Goal: Check status: Check status

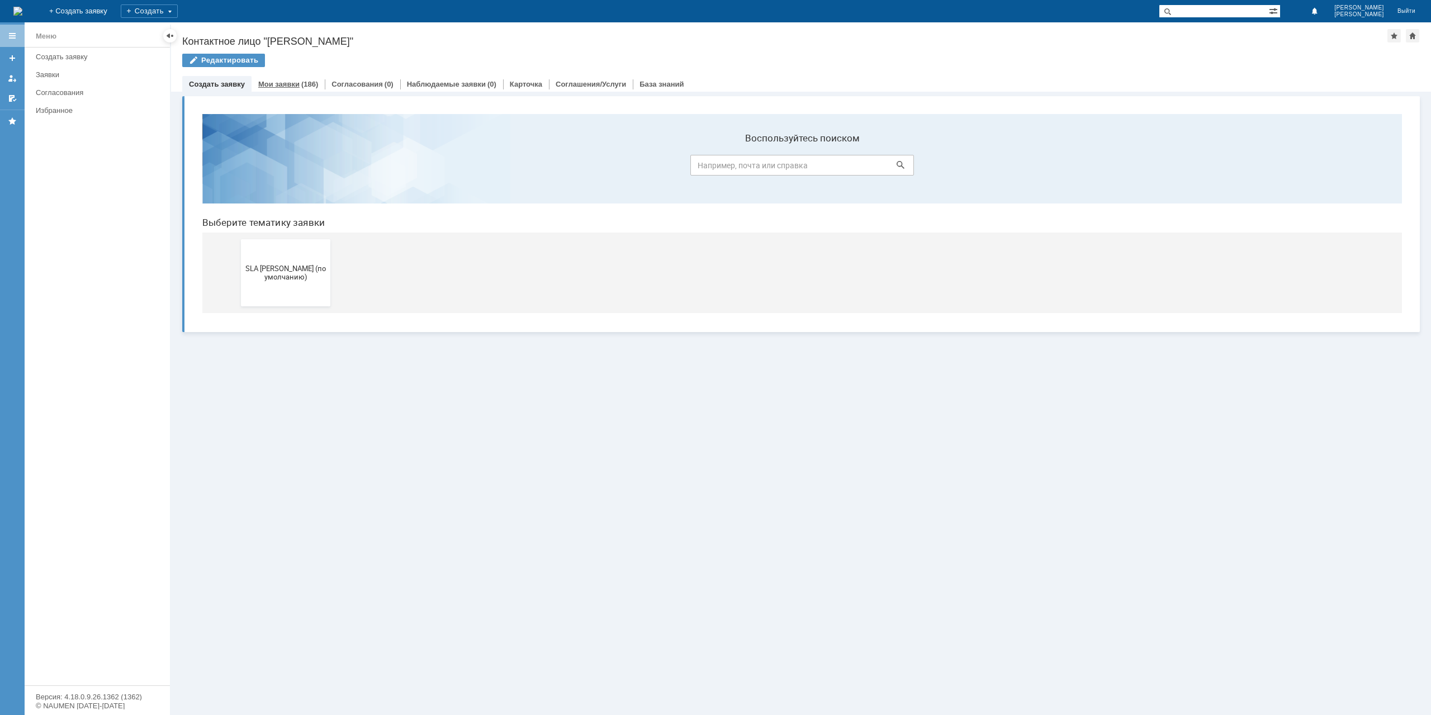
click at [295, 83] on link "Мои заявки" at bounding box center [278, 84] width 41 height 8
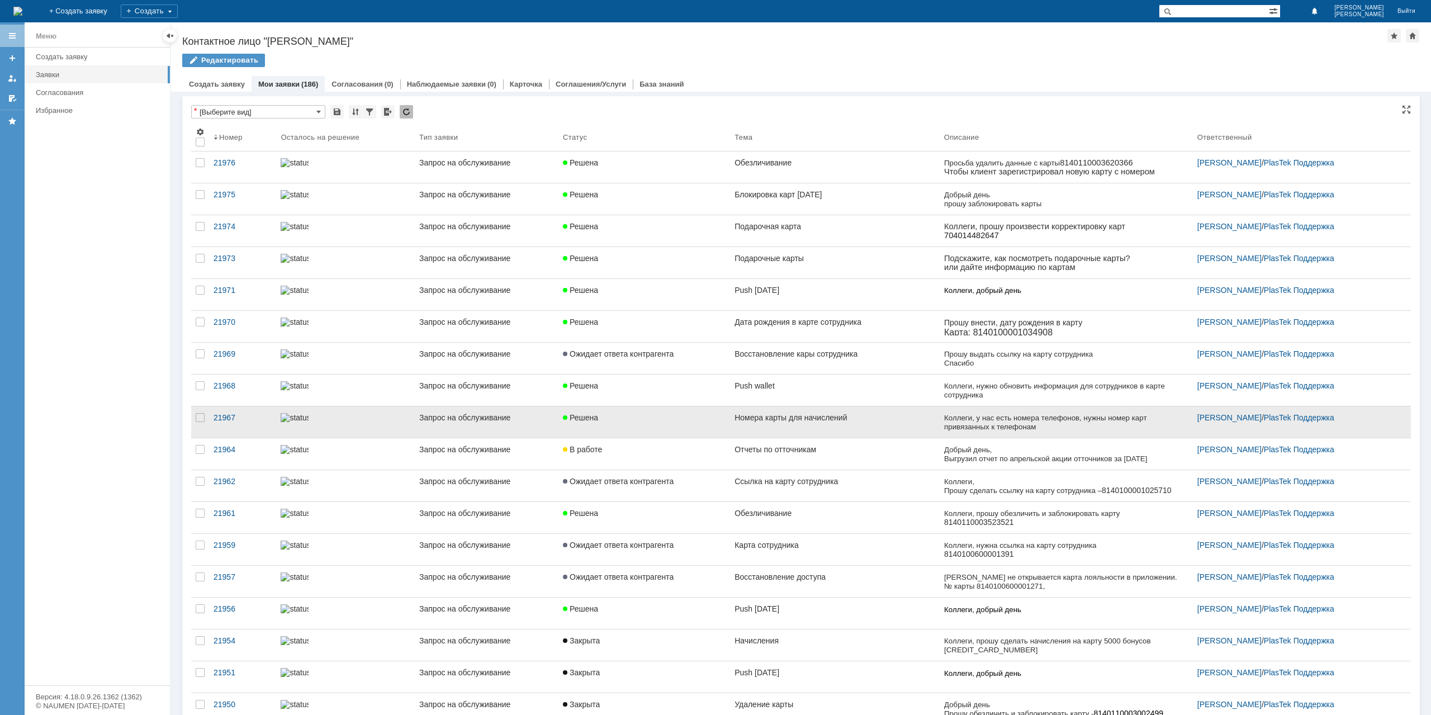
click at [835, 424] on link "Номера карты для начислений" at bounding box center [835, 421] width 210 height 31
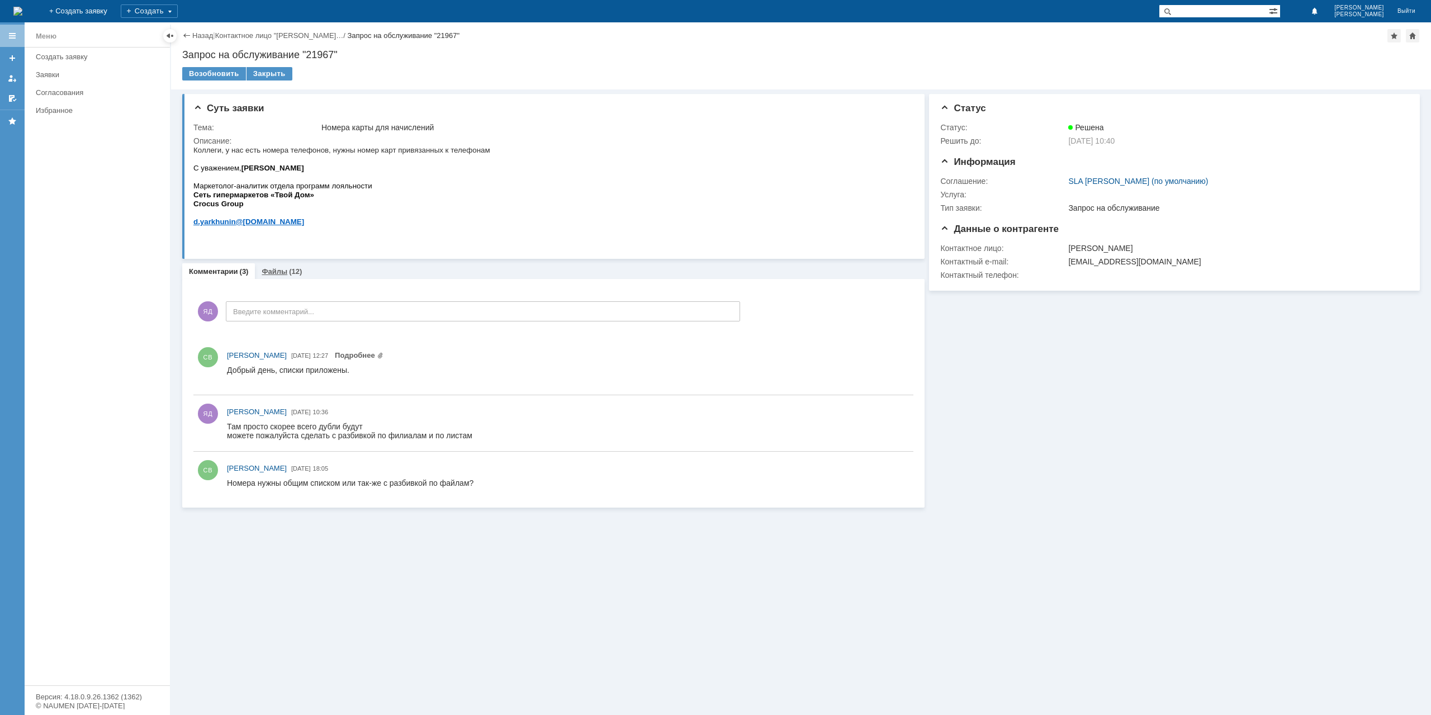
click at [286, 273] on div "Файлы (12)" at bounding box center [282, 271] width 40 height 7
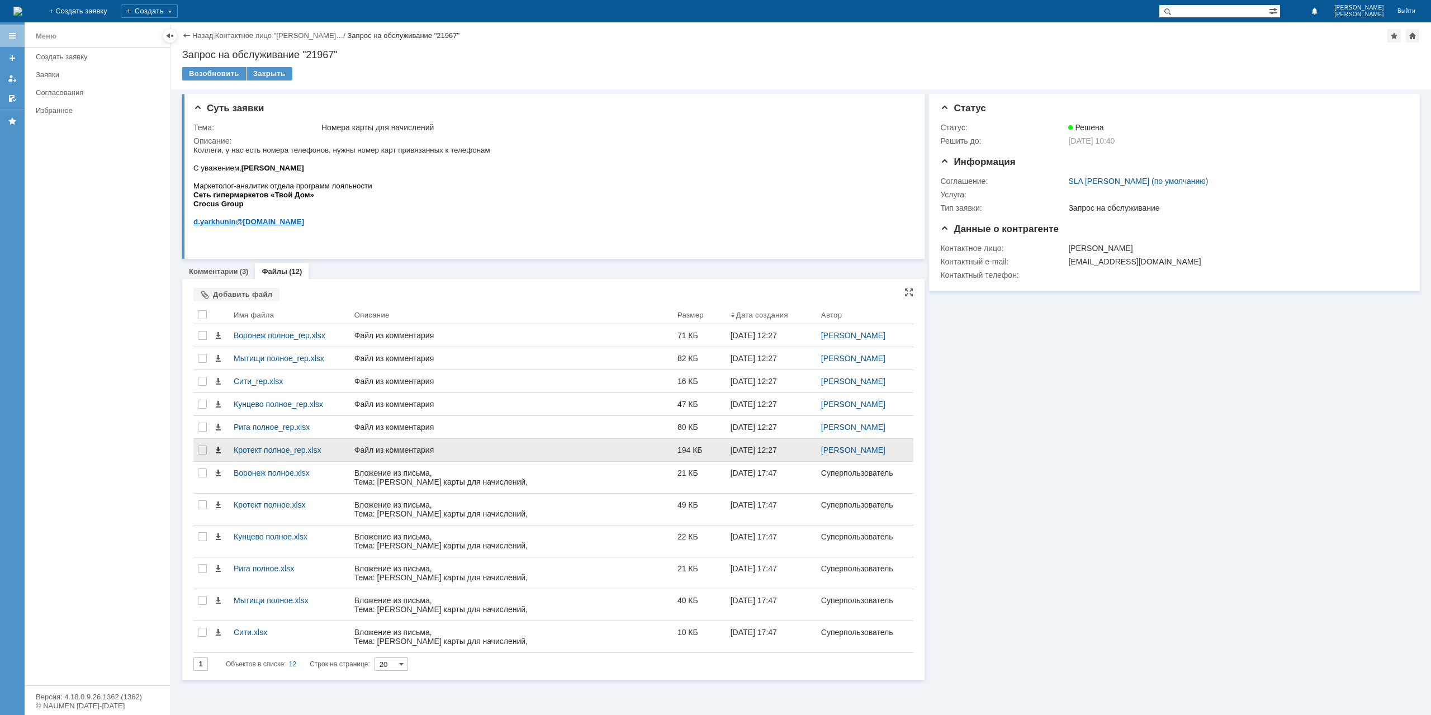
click at [217, 450] on span at bounding box center [217, 449] width 9 height 9
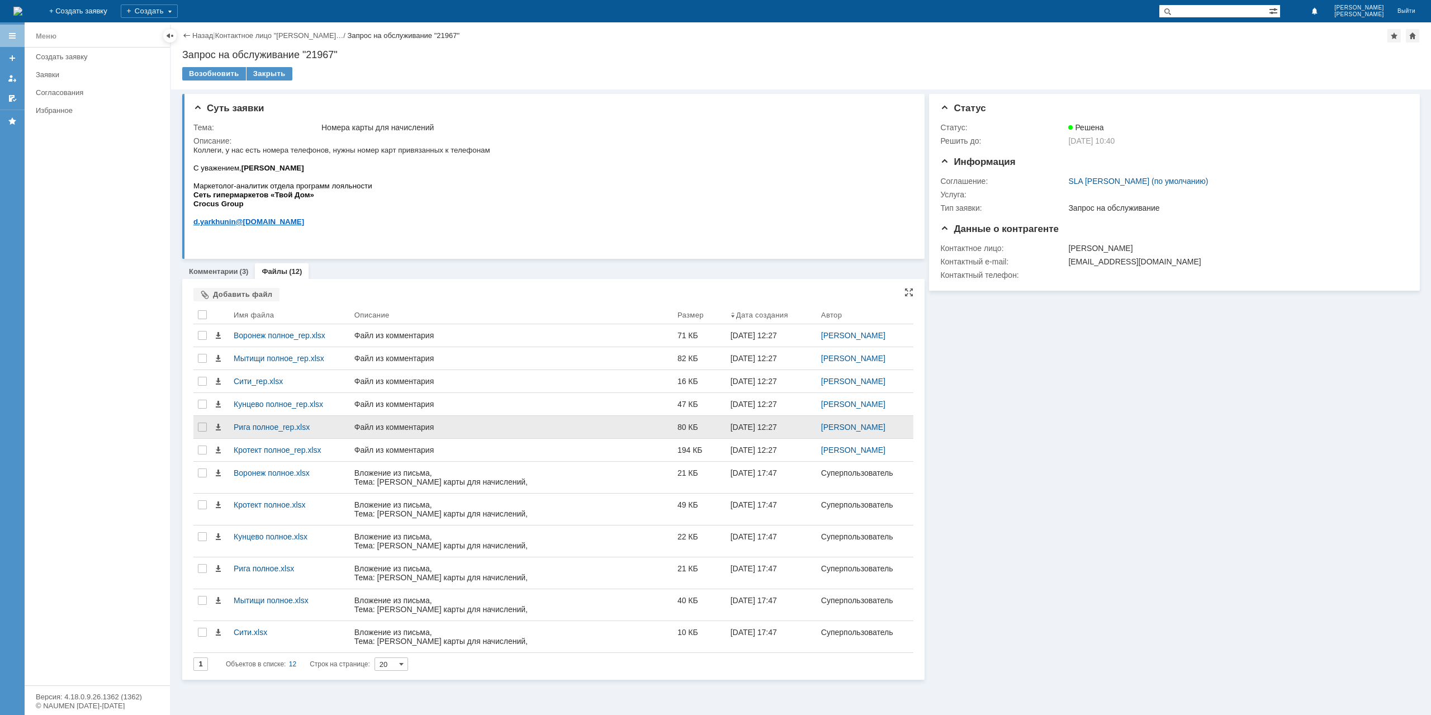
drag, startPoint x: 217, startPoint y: 425, endPoint x: 218, endPoint y: 419, distance: 6.8
click at [217, 425] on span at bounding box center [217, 426] width 9 height 9
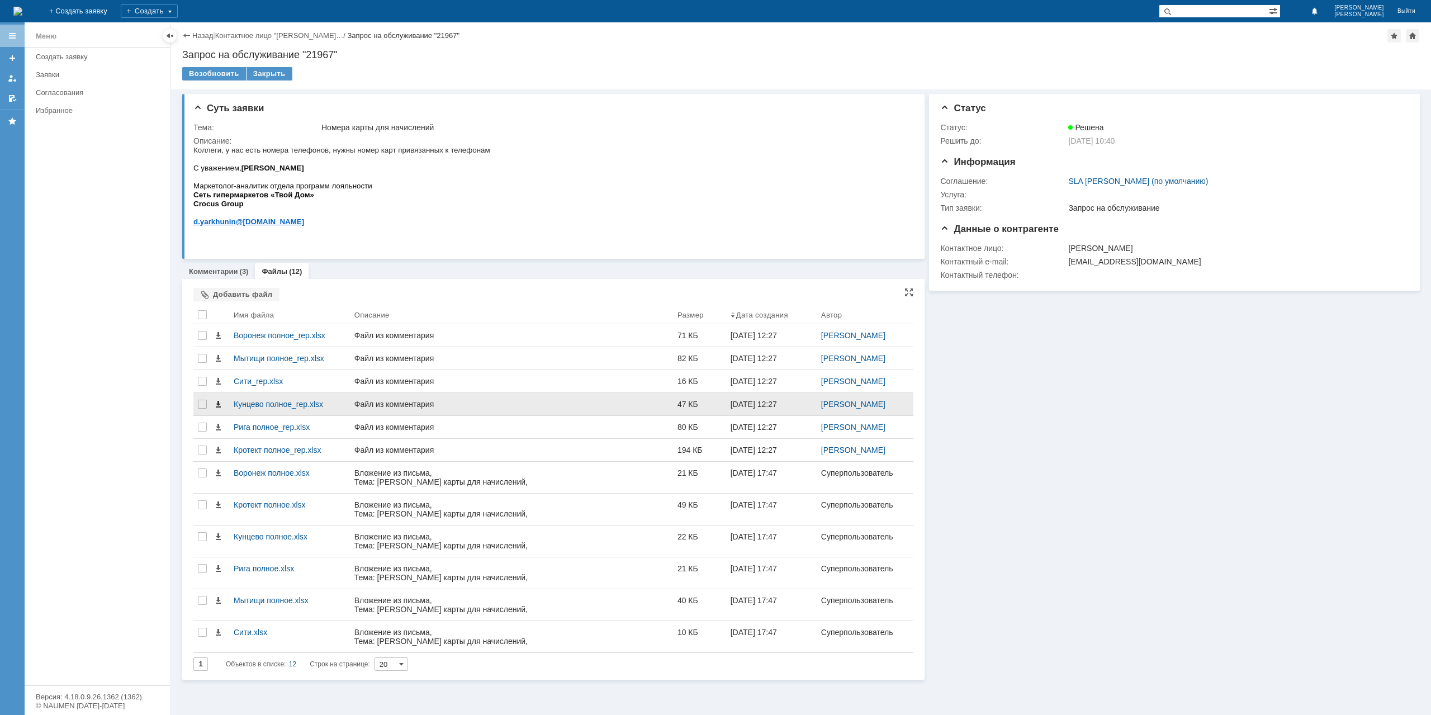
click at [220, 402] on span at bounding box center [217, 404] width 9 height 9
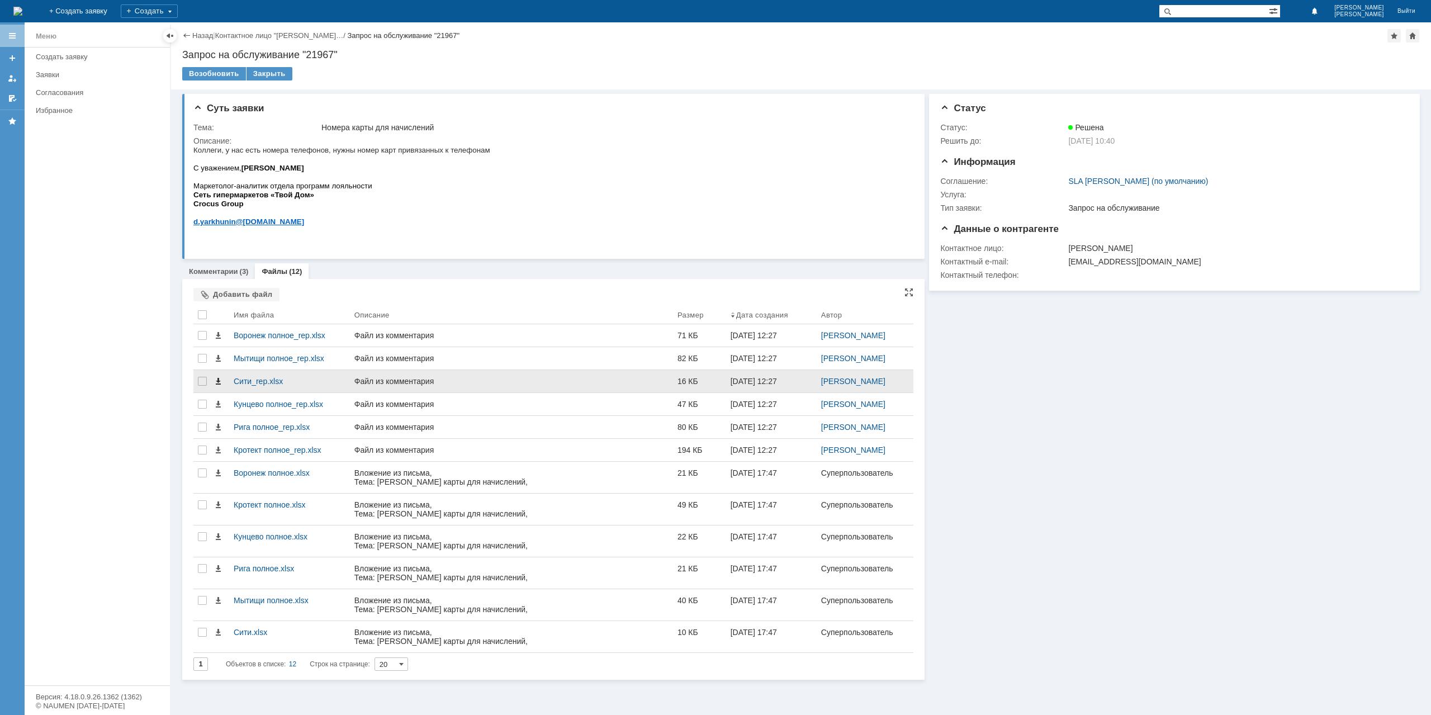
click at [219, 381] on span at bounding box center [217, 381] width 9 height 9
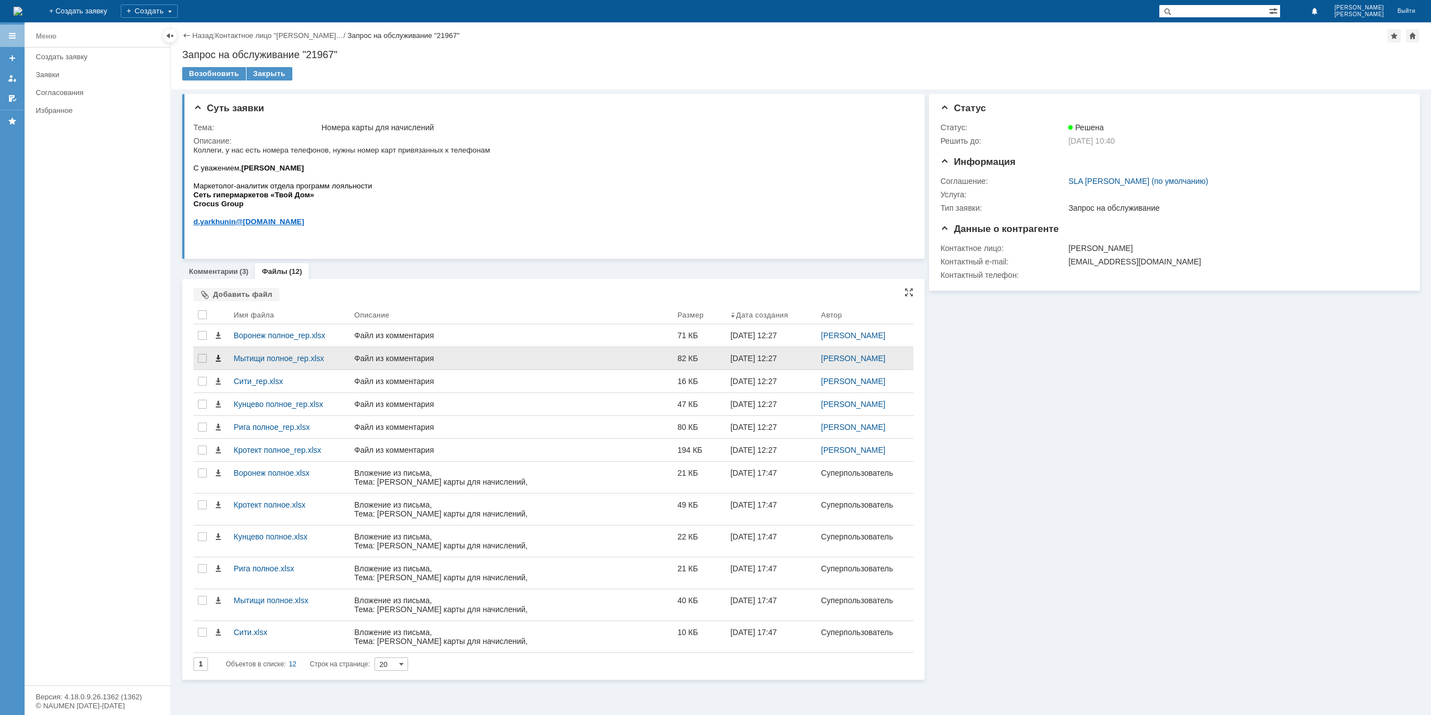
click at [219, 356] on span at bounding box center [217, 358] width 9 height 9
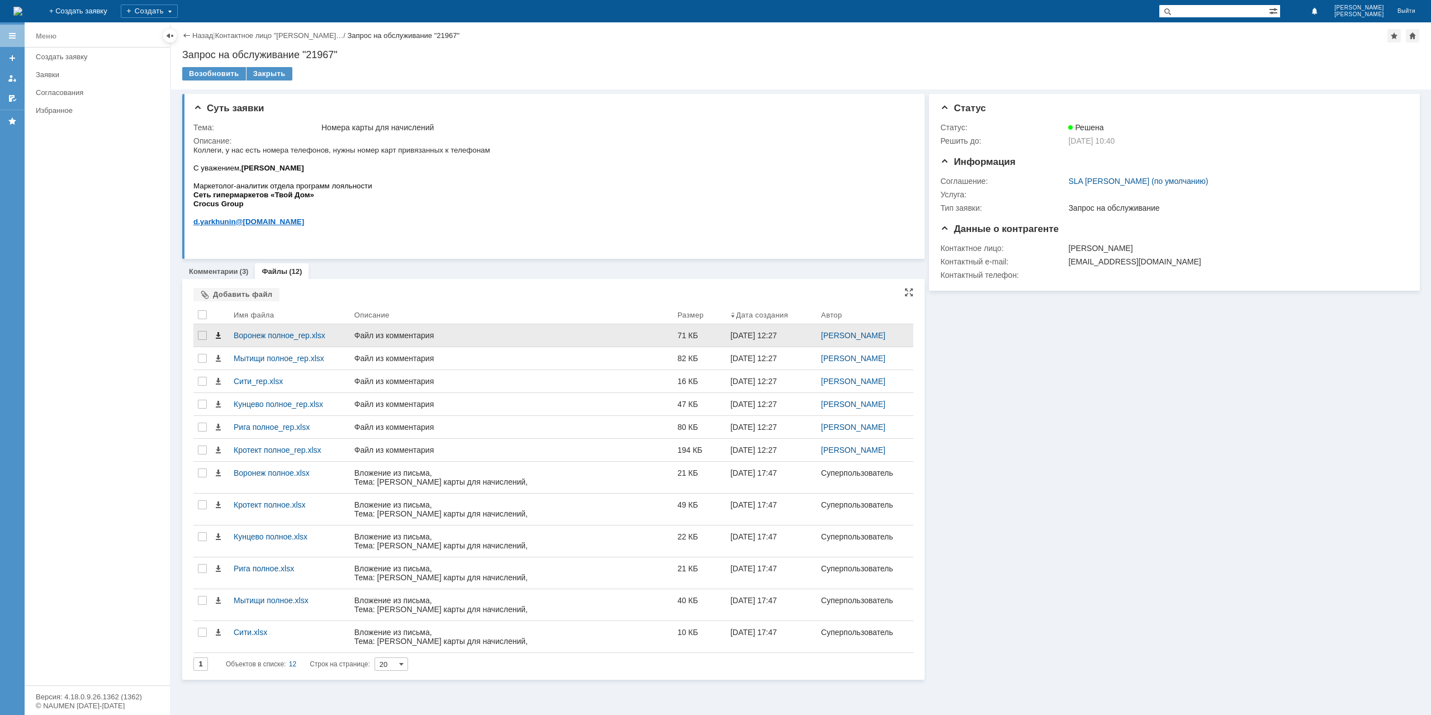
click at [218, 333] on span at bounding box center [217, 335] width 9 height 9
